Goal: Task Accomplishment & Management: Complete application form

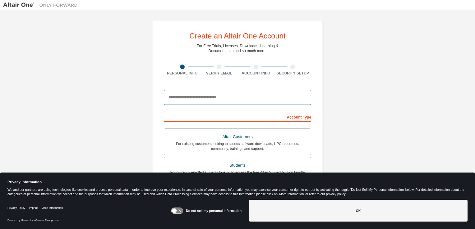
click at [222, 99] on input "email" at bounding box center [237, 97] width 147 height 15
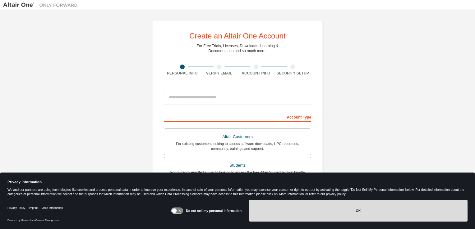
click at [302, 215] on button "OK" at bounding box center [358, 211] width 218 height 22
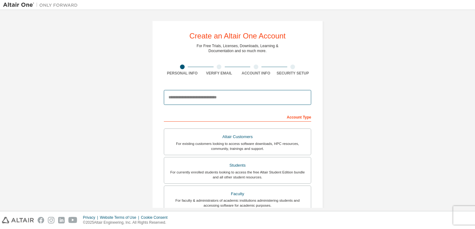
click at [231, 97] on input "email" at bounding box center [237, 97] width 147 height 15
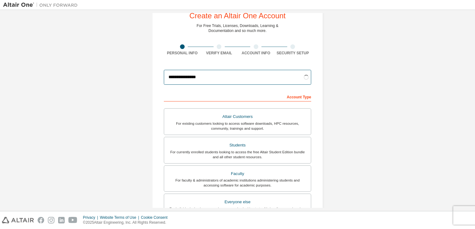
scroll to position [31, 0]
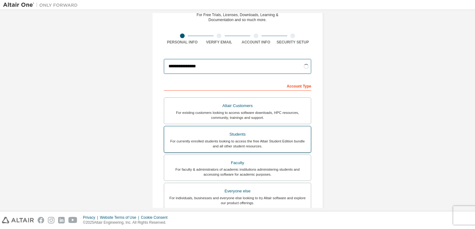
type input "**********"
click at [257, 143] on div "For currently enrolled students looking to access the free Altair Student Editi…" at bounding box center [237, 144] width 139 height 10
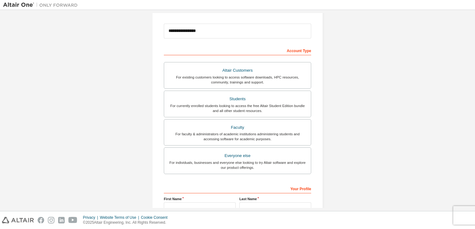
scroll to position [132, 0]
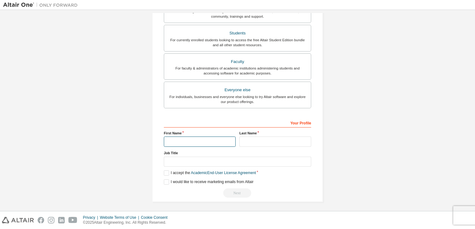
click at [211, 139] on input "text" at bounding box center [200, 142] width 72 height 10
type input "*****"
click at [289, 146] on div "Your Profile First Name ***** Last Name Job Title Please provide State/Province…" at bounding box center [237, 158] width 147 height 80
type input "*****"
click at [165, 174] on label "I accept the Academic End-User License Agreement" at bounding box center [210, 172] width 92 height 5
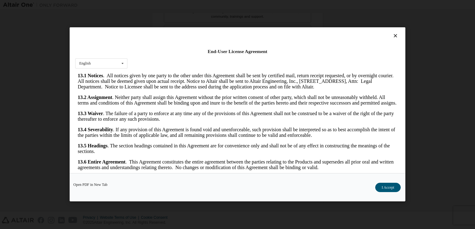
scroll to position [1396, 0]
click at [377, 187] on button "I Accept" at bounding box center [387, 187] width 25 height 9
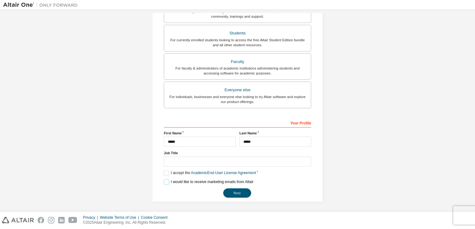
click at [164, 180] on label "I would like to receive marketing emails from Altair" at bounding box center [208, 181] width 89 height 5
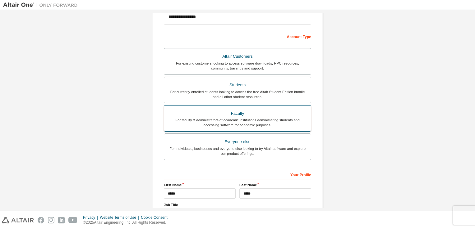
scroll to position [132, 0]
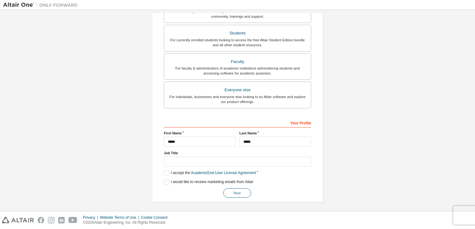
click at [239, 193] on button "Next" at bounding box center [237, 193] width 28 height 9
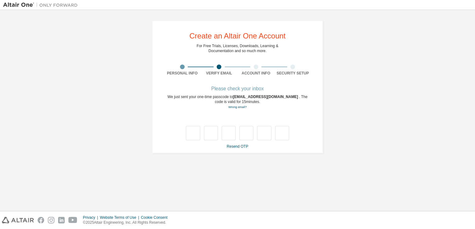
scroll to position [0, 0]
type input "*"
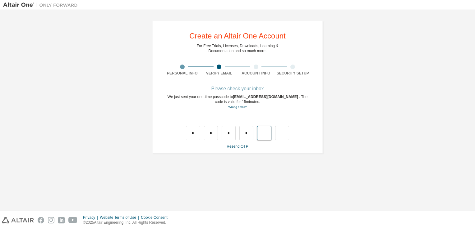
type input "*"
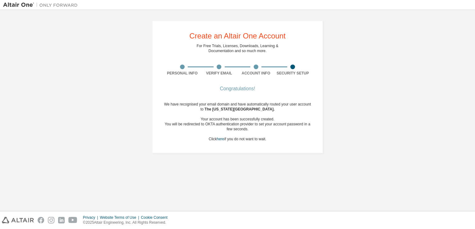
click at [125, 79] on div "Create an Altair One Account For Free Trials, Licenses, Downloads, Learning & D…" at bounding box center [237, 87] width 468 height 148
